Goal: Find contact information: Find contact information

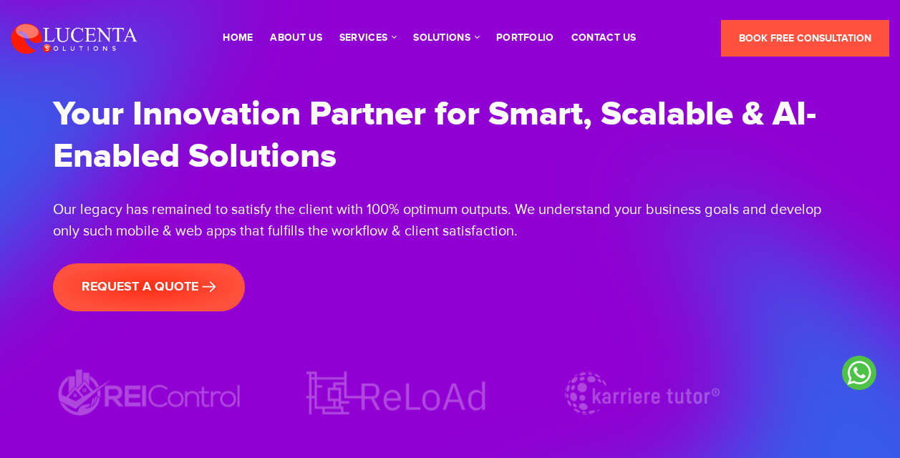
click at [298, 39] on link "About Us" at bounding box center [296, 38] width 52 height 10
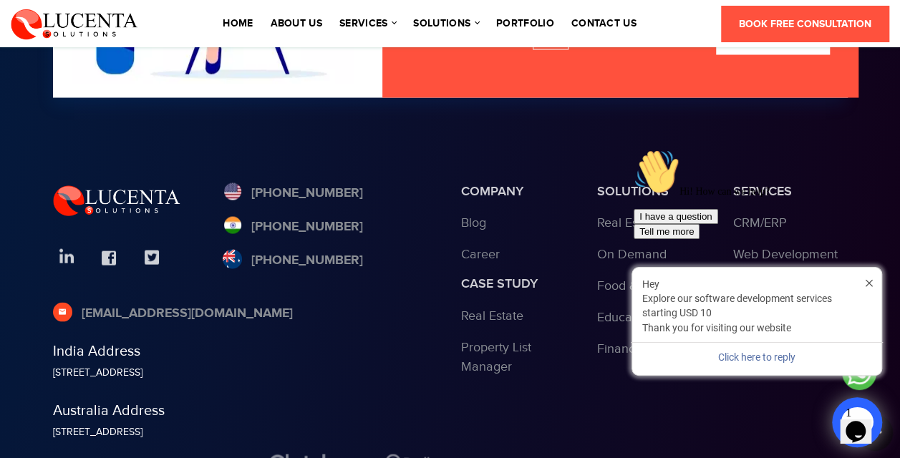
scroll to position [4082, 0]
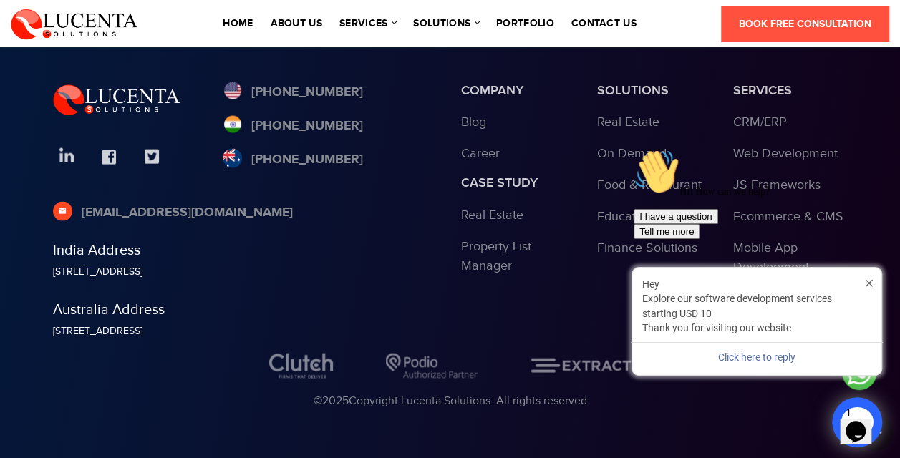
click at [0, 458] on div at bounding box center [0, 461] width 0 height 0
drag, startPoint x: 46, startPoint y: 334, endPoint x: 316, endPoint y: 329, distance: 270.1
click at [316, 329] on div "Australia Address Old Burleigh Road, Broadbeach, Goldcoast, Australia - 4218" at bounding box center [246, 321] width 408 height 38
copy div "[STREET_ADDRESS]"
